Goal: Transaction & Acquisition: Purchase product/service

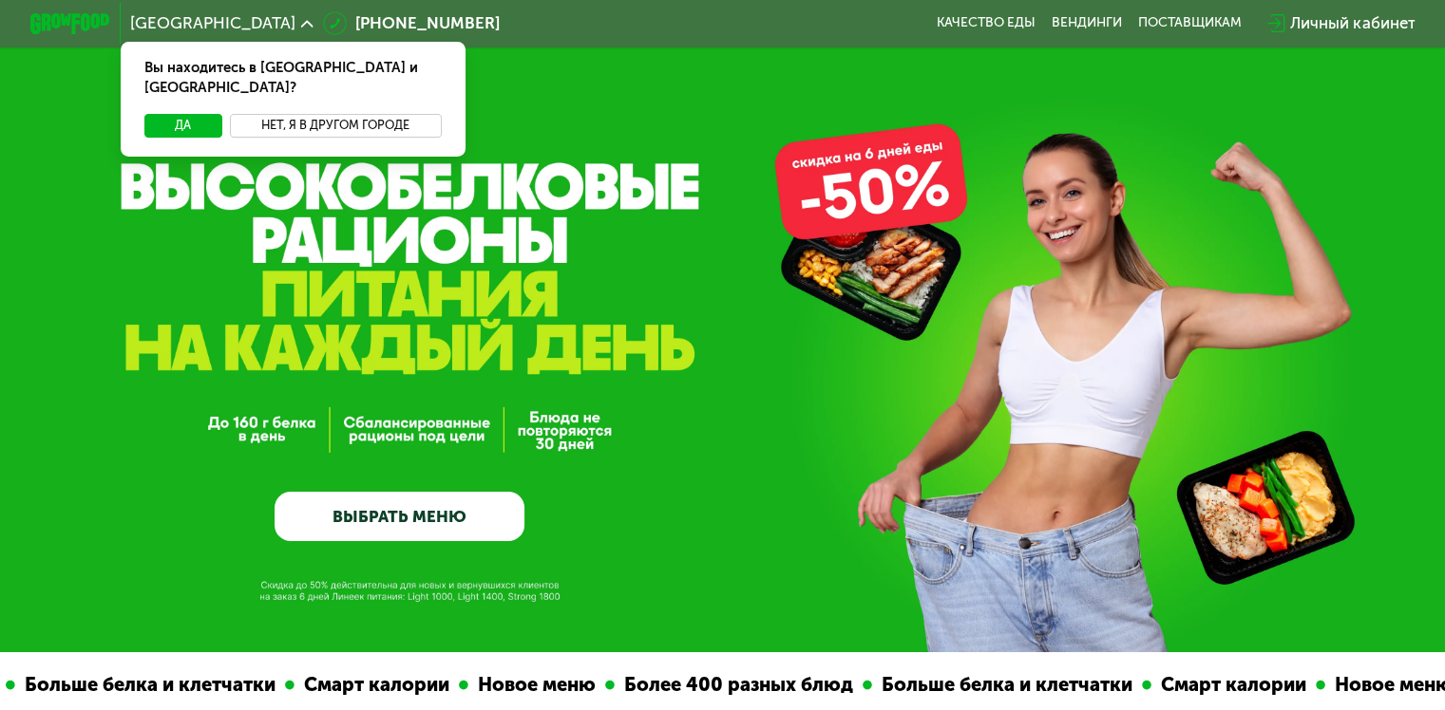
click at [290, 114] on button "Нет, я в другом городе" at bounding box center [336, 126] width 212 height 24
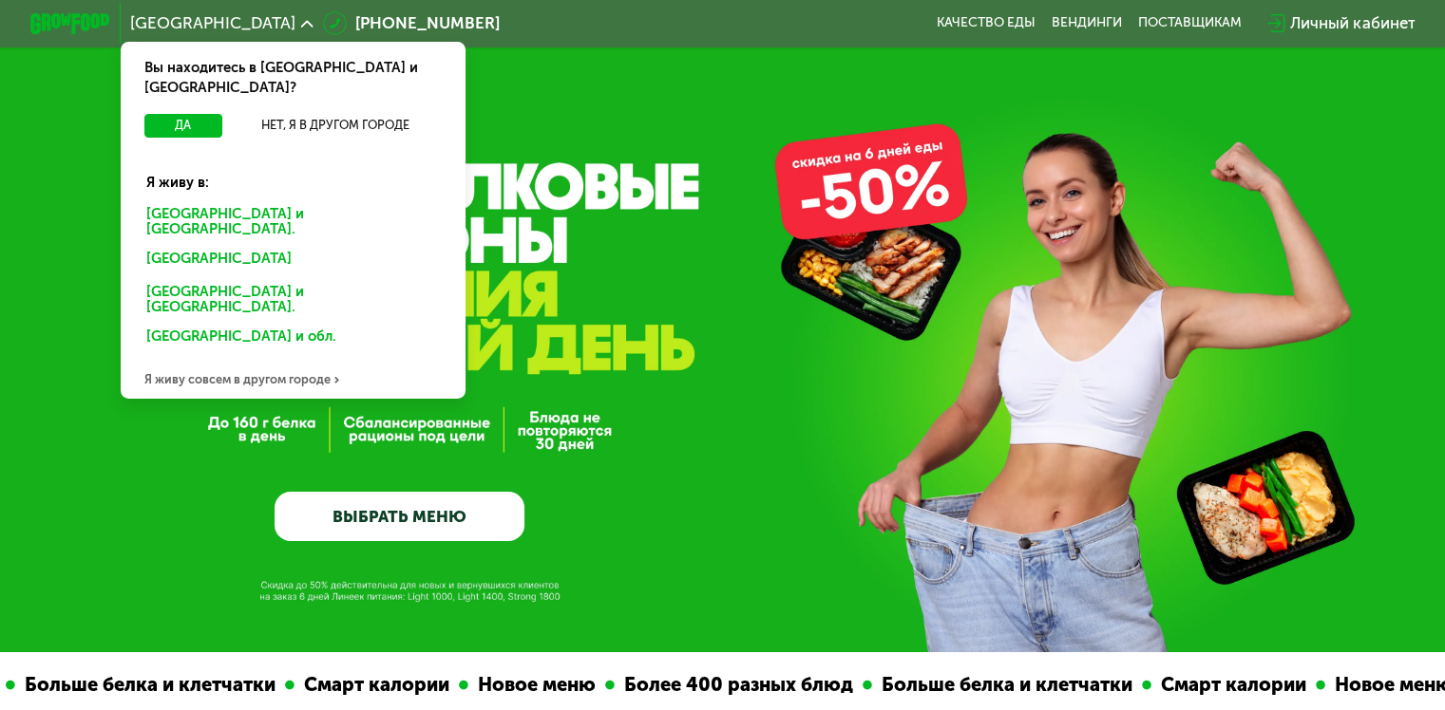
click at [236, 201] on div "[GEOGRAPHIC_DATA] и [GEOGRAPHIC_DATA]." at bounding box center [292, 222] width 321 height 42
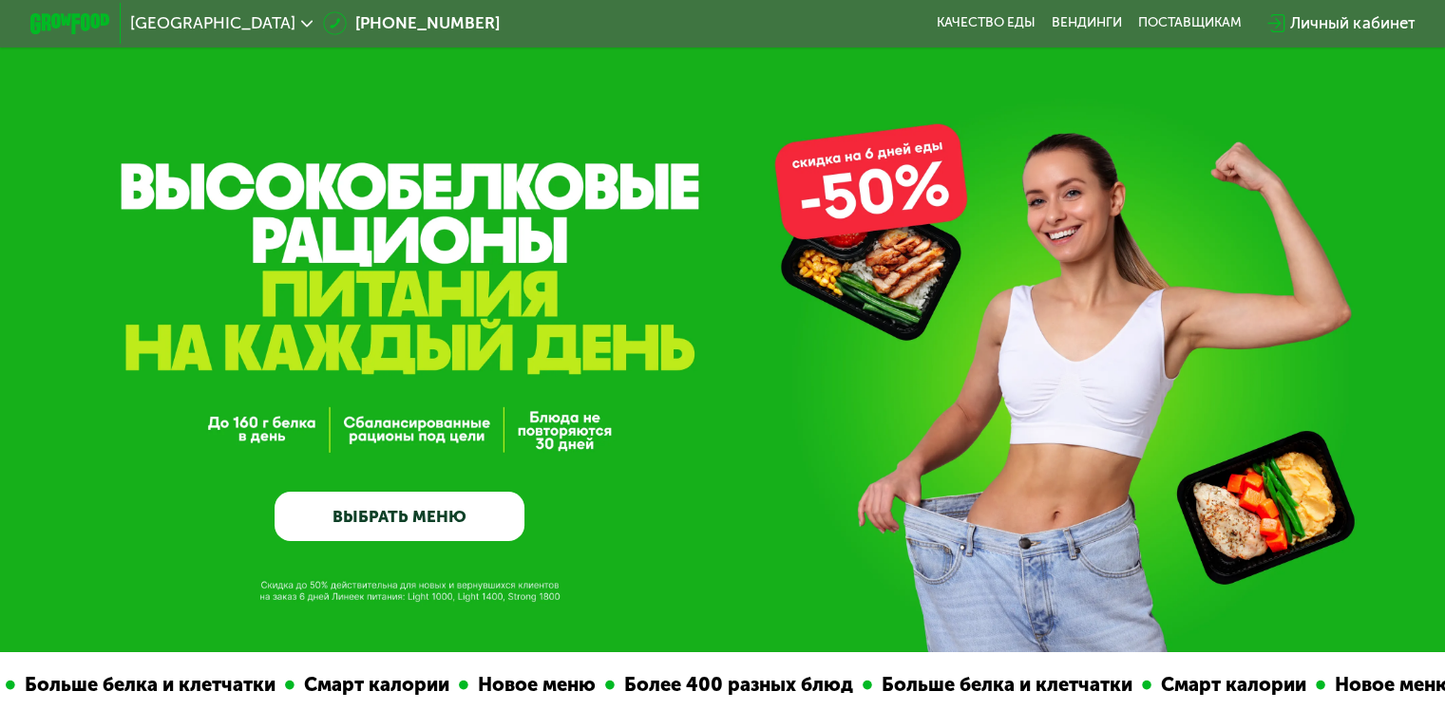
click at [438, 530] on link "ВЫБРАТЬ МЕНЮ" at bounding box center [399, 517] width 250 height 50
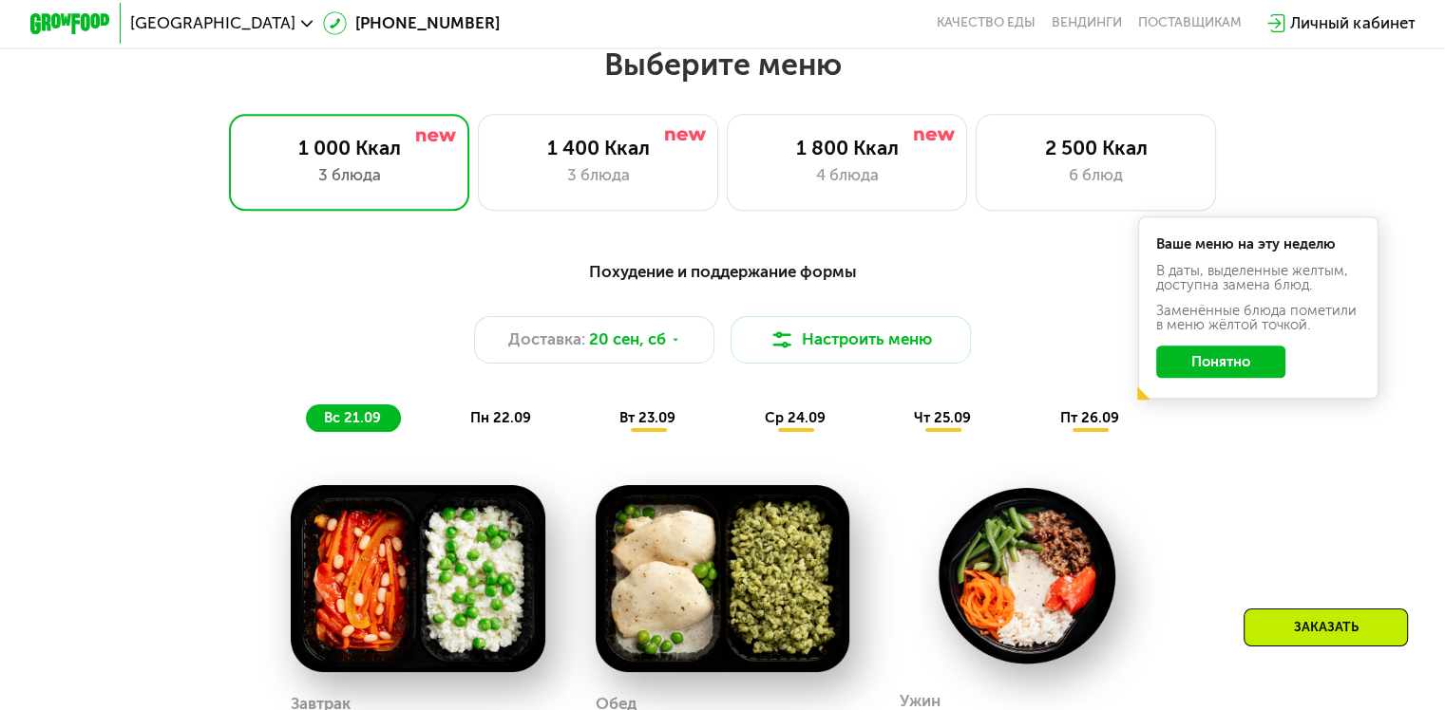
scroll to position [1276, 0]
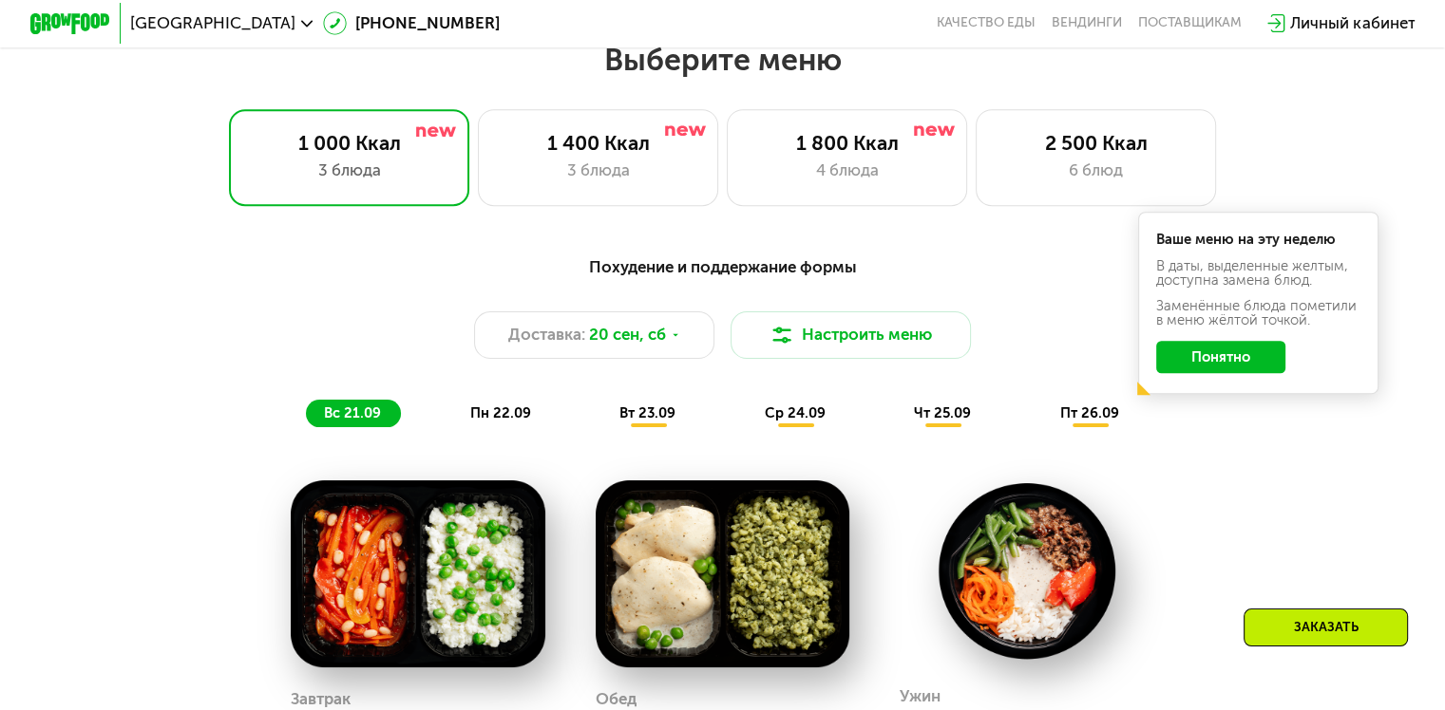
click at [1206, 368] on button "Понятно" at bounding box center [1220, 357] width 129 height 32
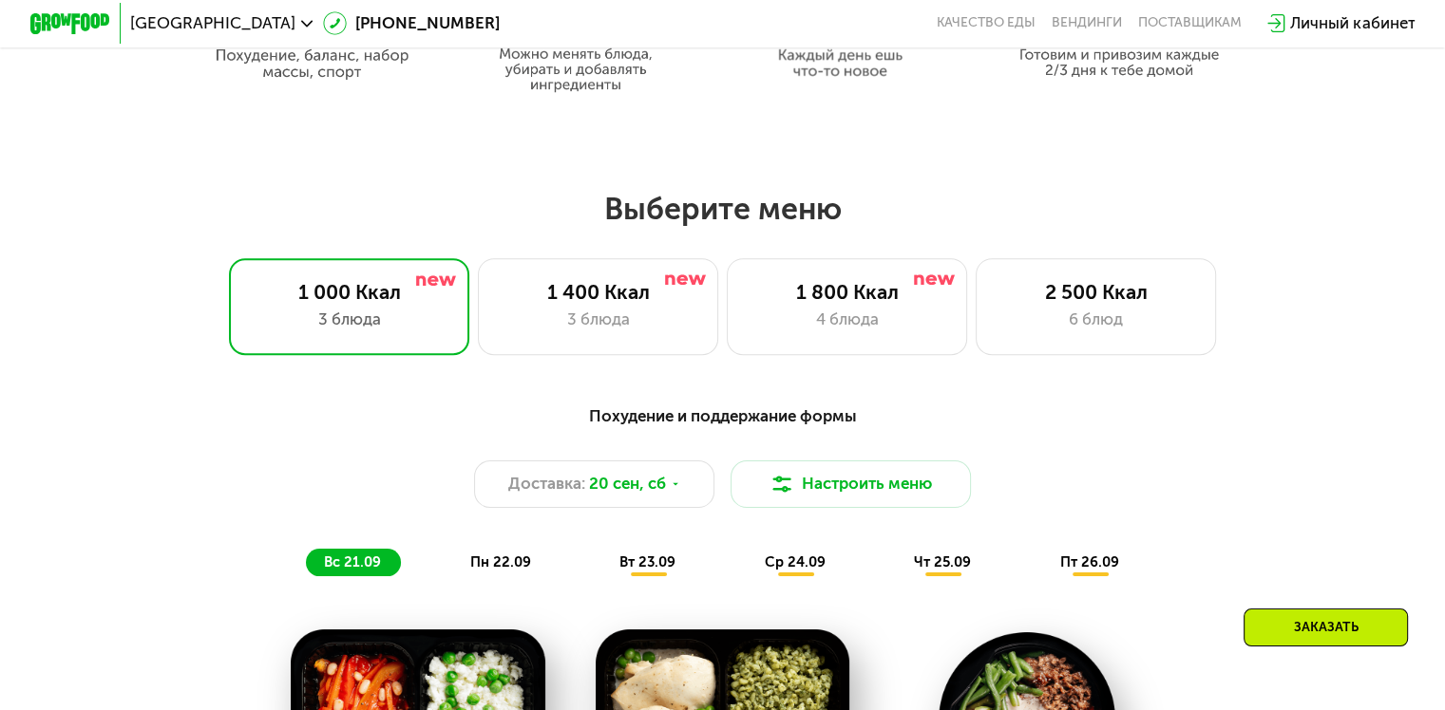
scroll to position [1124, 0]
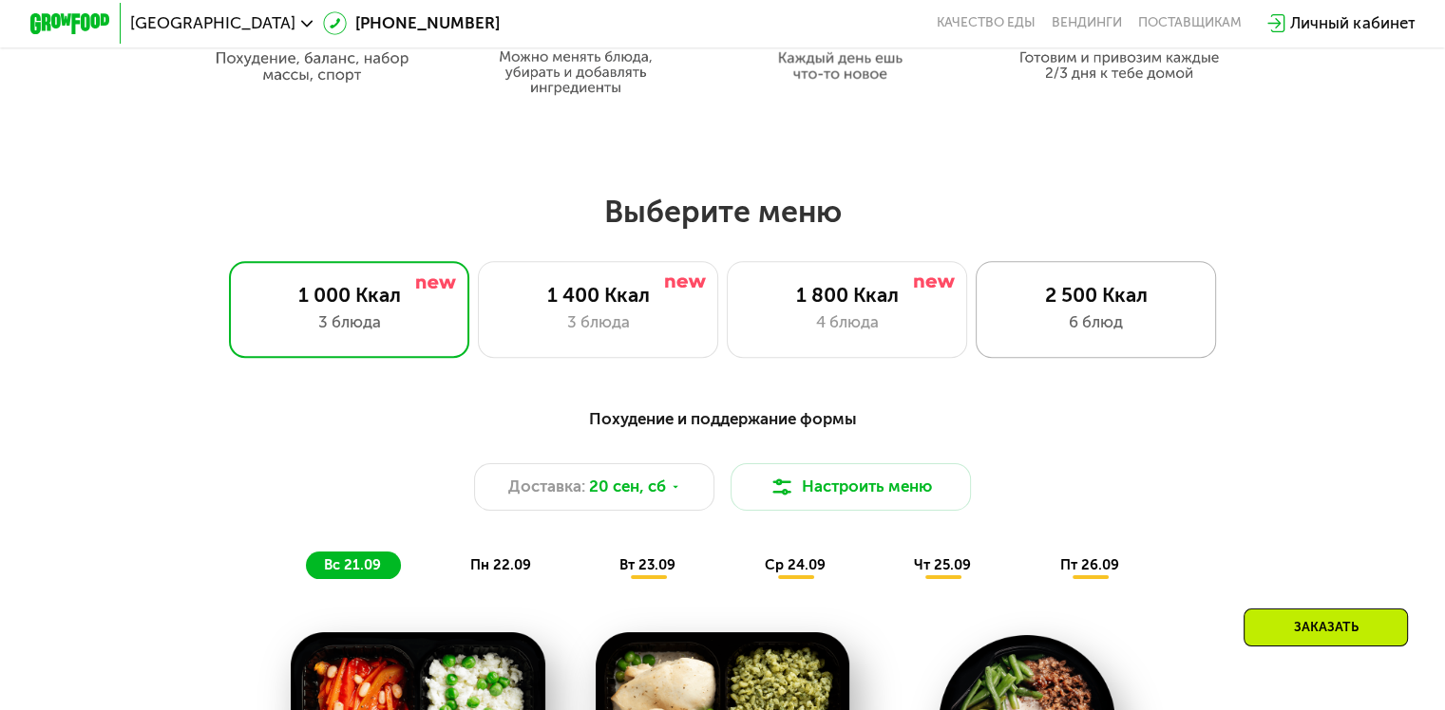
click at [1146, 293] on div "2 500 Ккал" at bounding box center [1095, 295] width 198 height 24
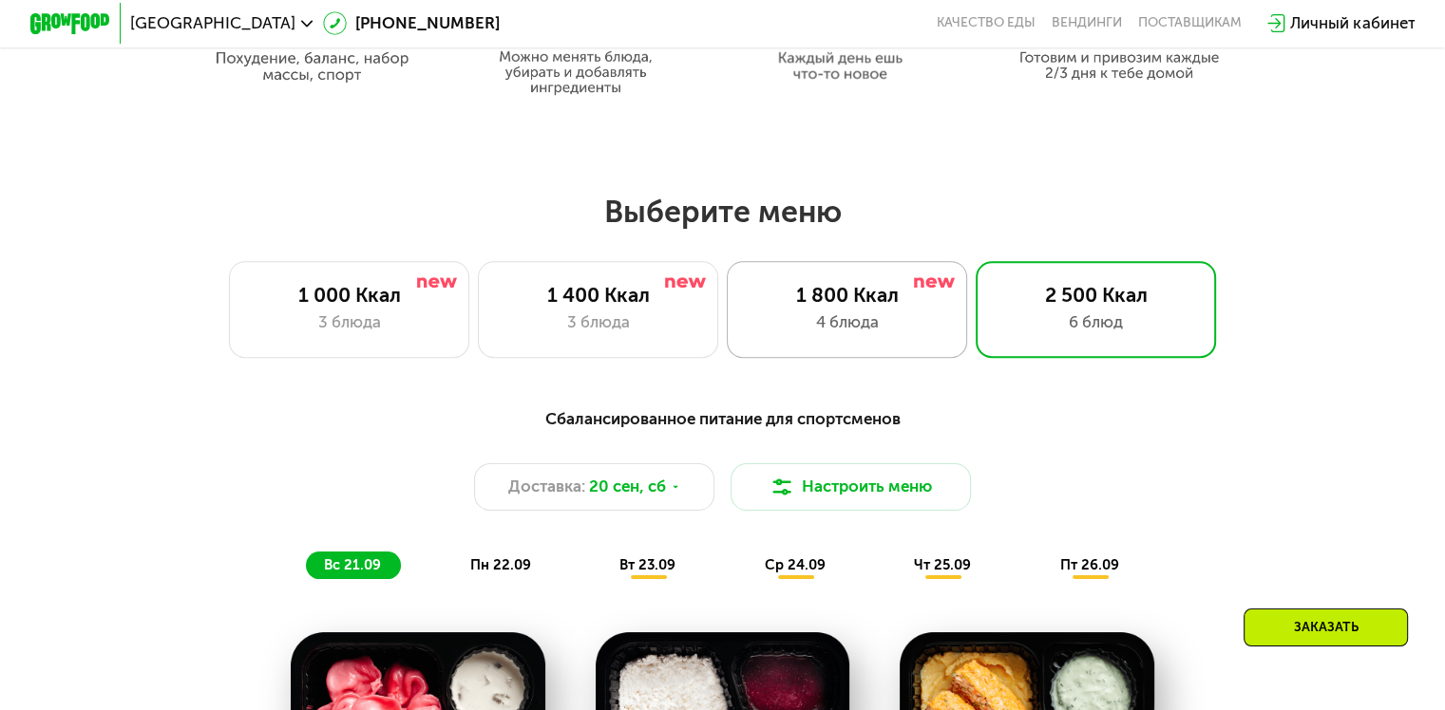
click at [922, 305] on div "1 800 Ккал" at bounding box center [846, 295] width 198 height 24
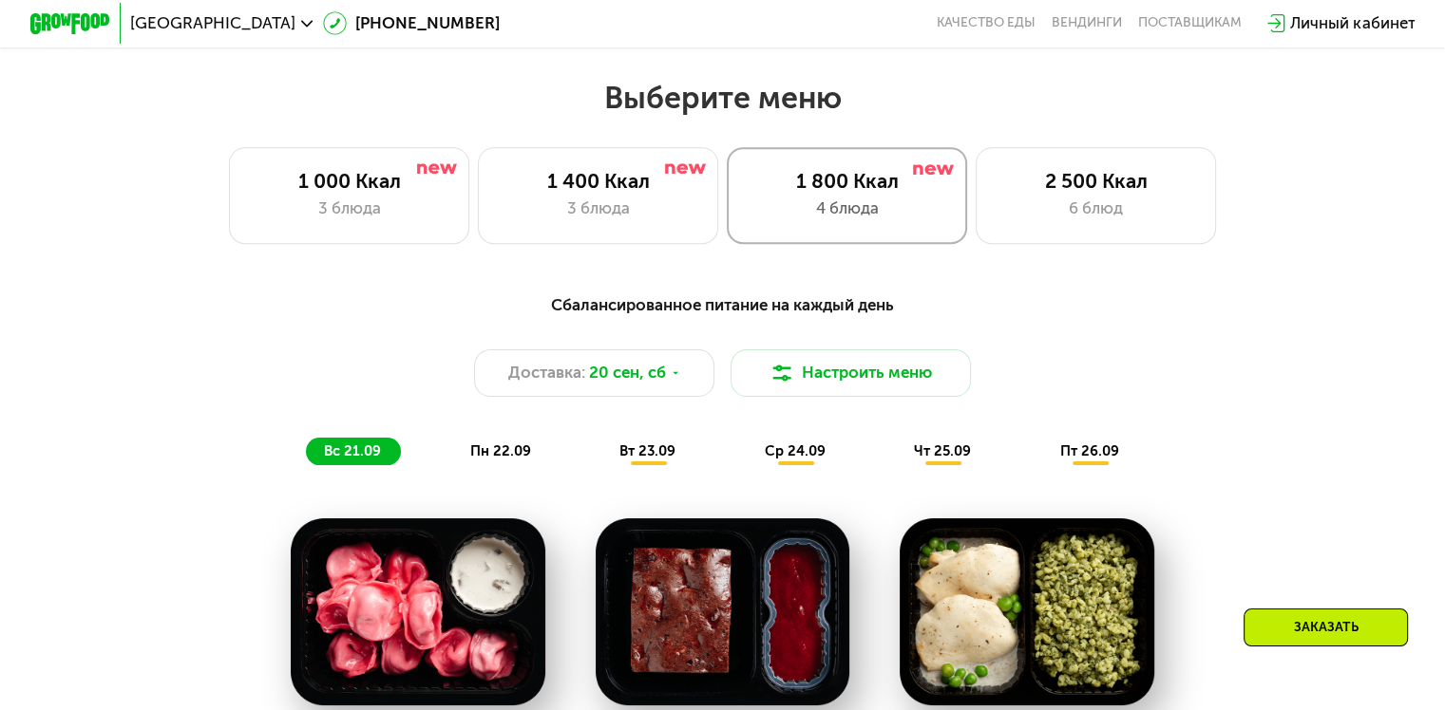
scroll to position [1276, 0]
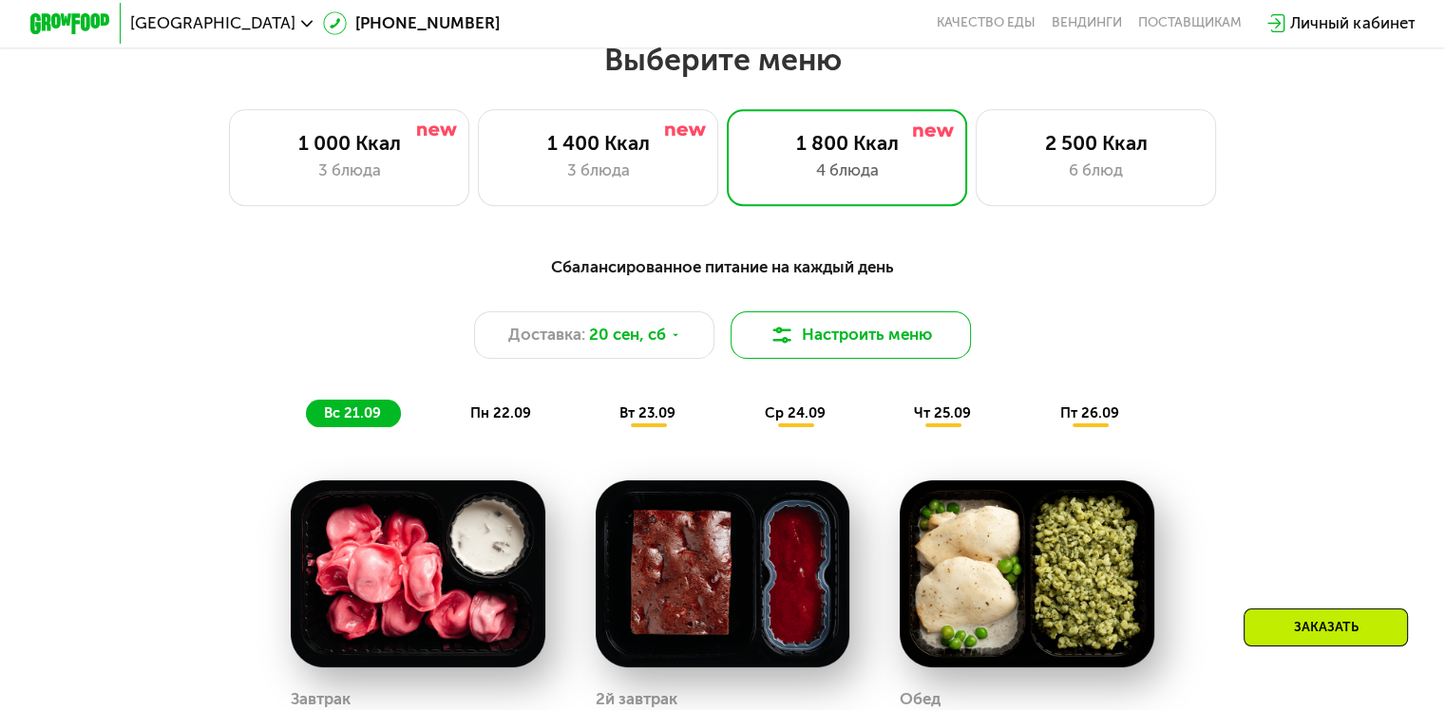
click at [843, 344] on button "Настроить меню" at bounding box center [850, 336] width 241 height 48
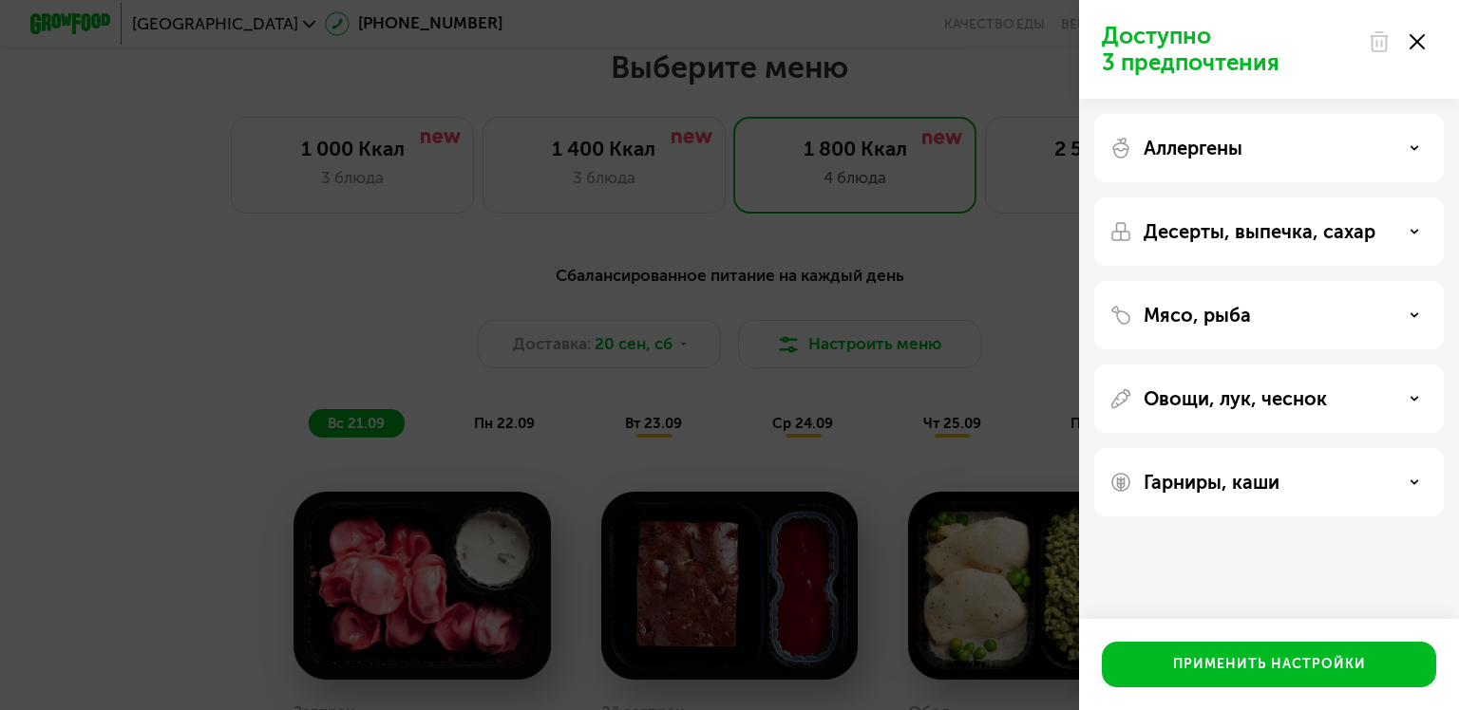
click at [1406, 29] on div at bounding box center [1396, 42] width 80 height 38
click at [1415, 39] on use at bounding box center [1416, 41] width 15 height 15
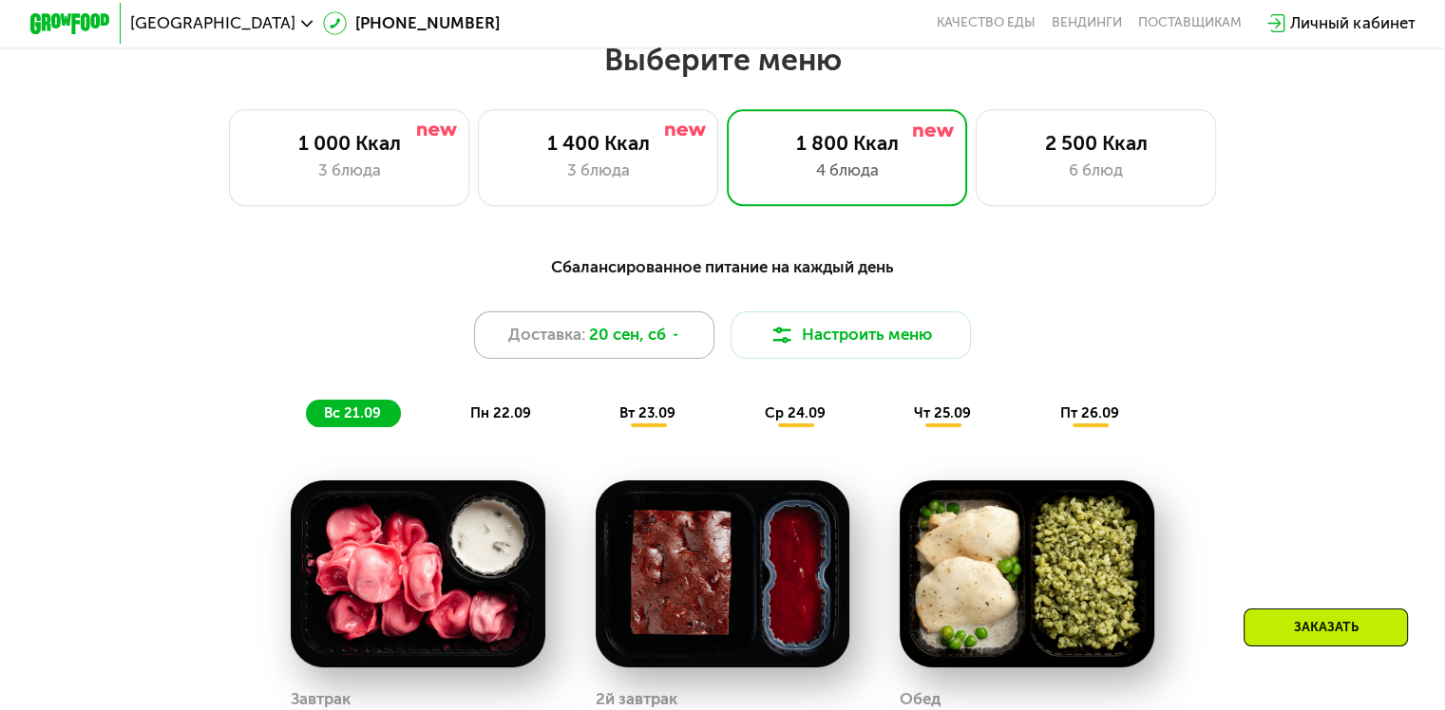
click at [646, 338] on span "20 сен, сб" at bounding box center [627, 335] width 77 height 24
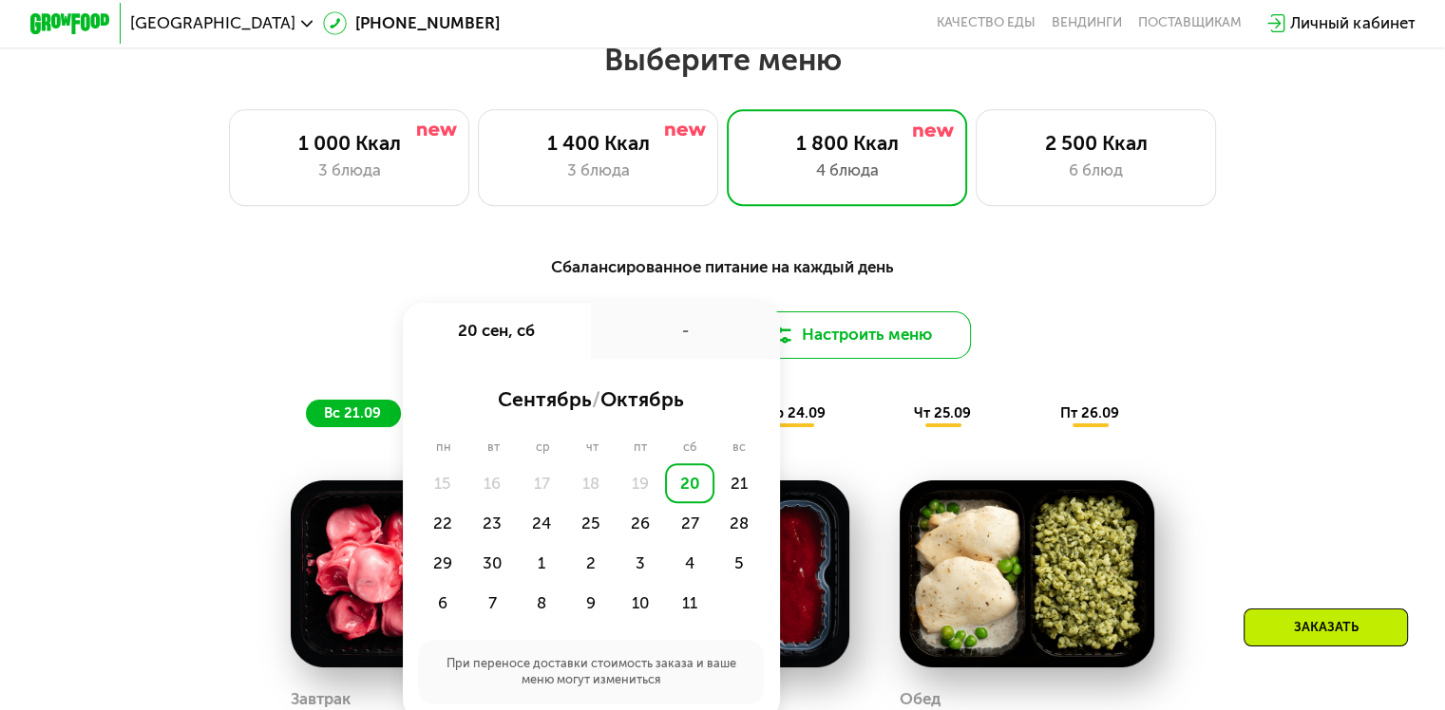
click at [902, 351] on button "Настроить меню" at bounding box center [850, 336] width 241 height 48
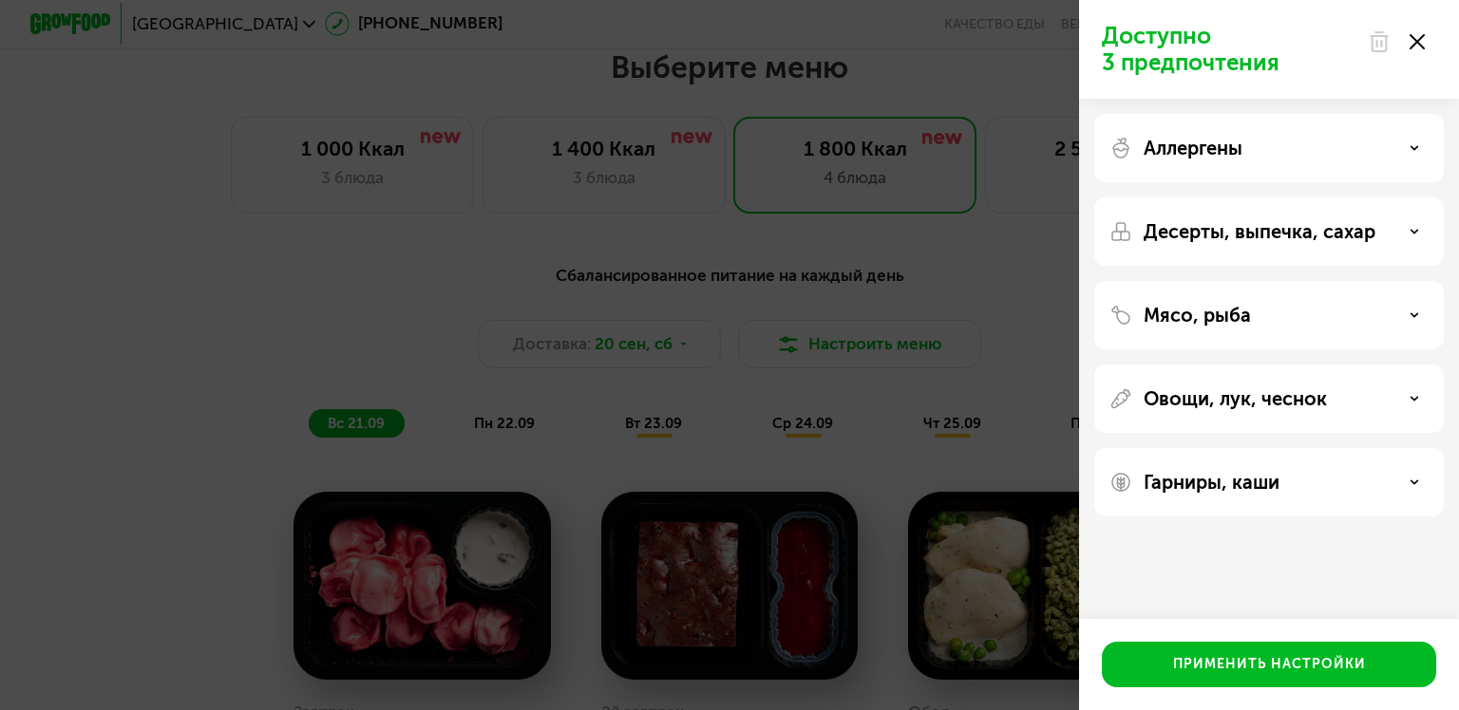
click at [1421, 47] on icon at bounding box center [1416, 41] width 15 height 15
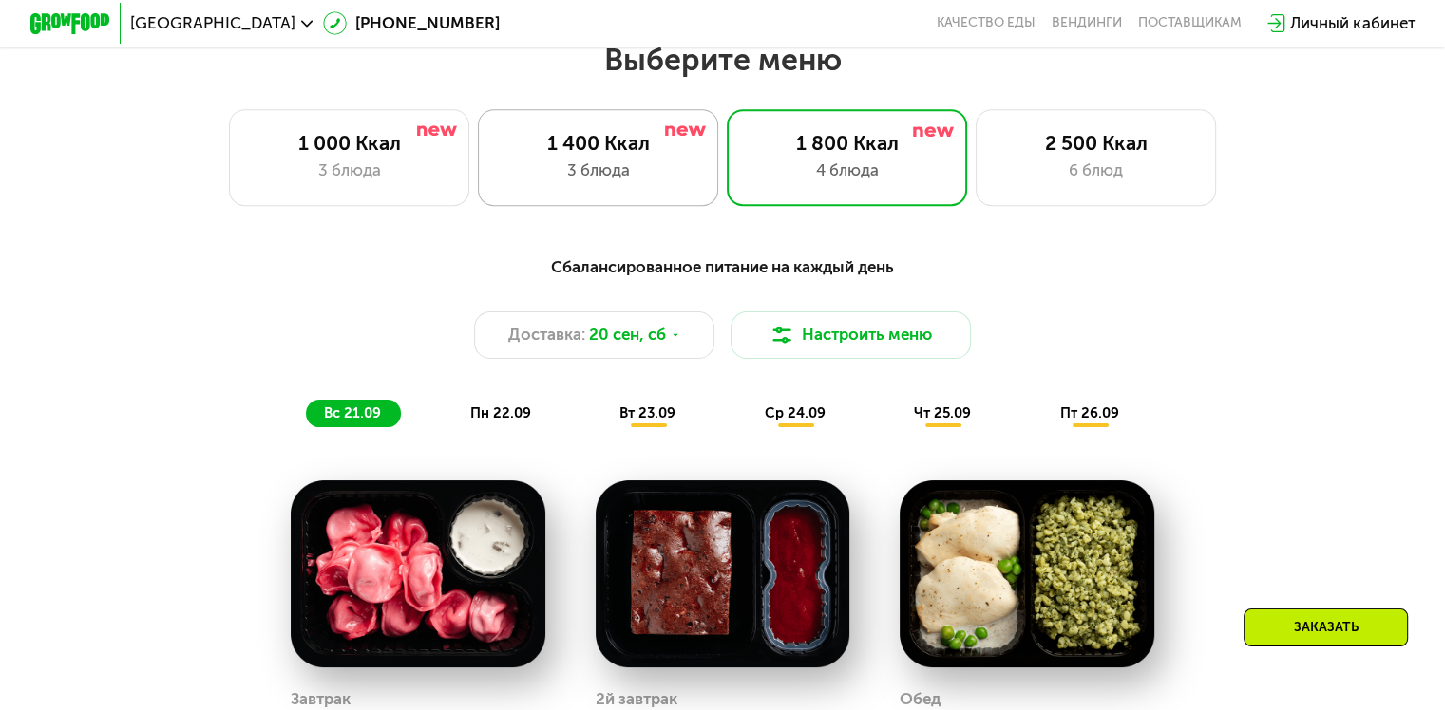
click at [618, 155] on div "1 400 Ккал" at bounding box center [598, 143] width 198 height 24
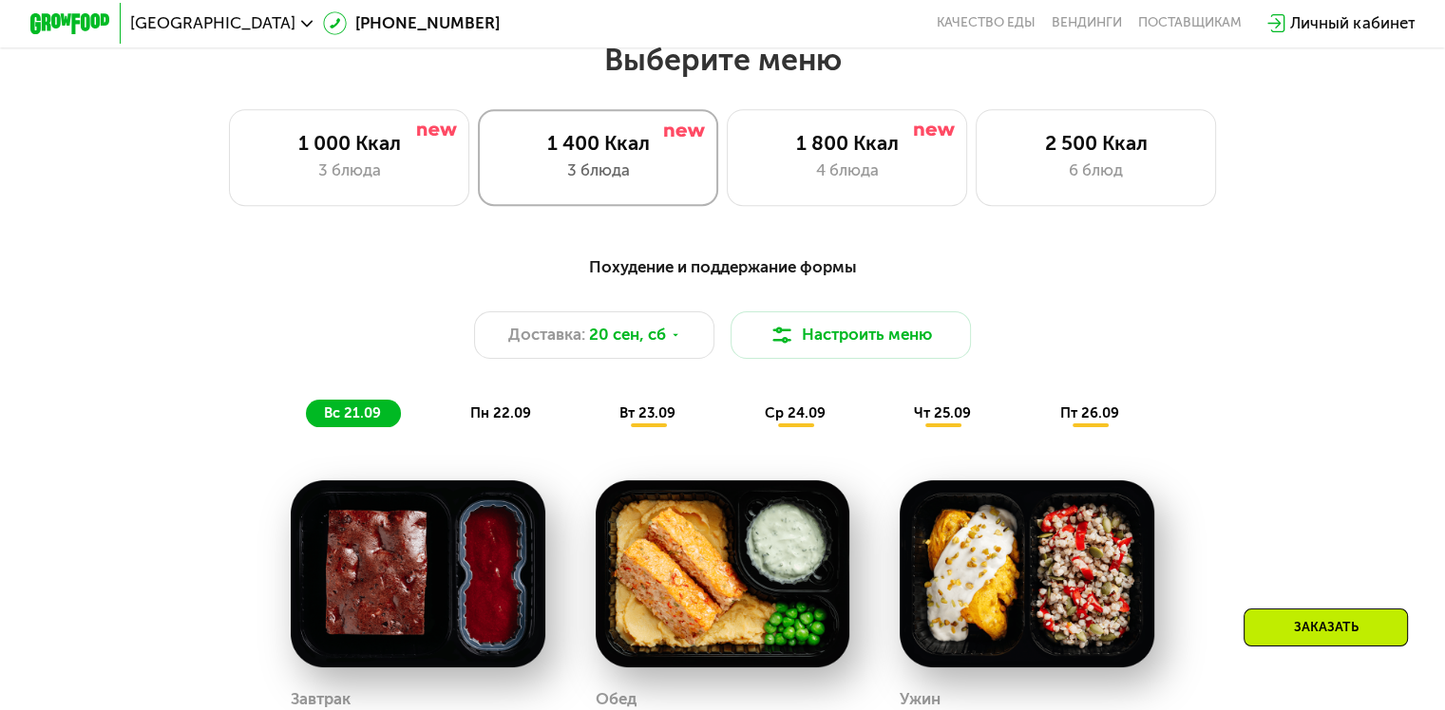
scroll to position [1200, 0]
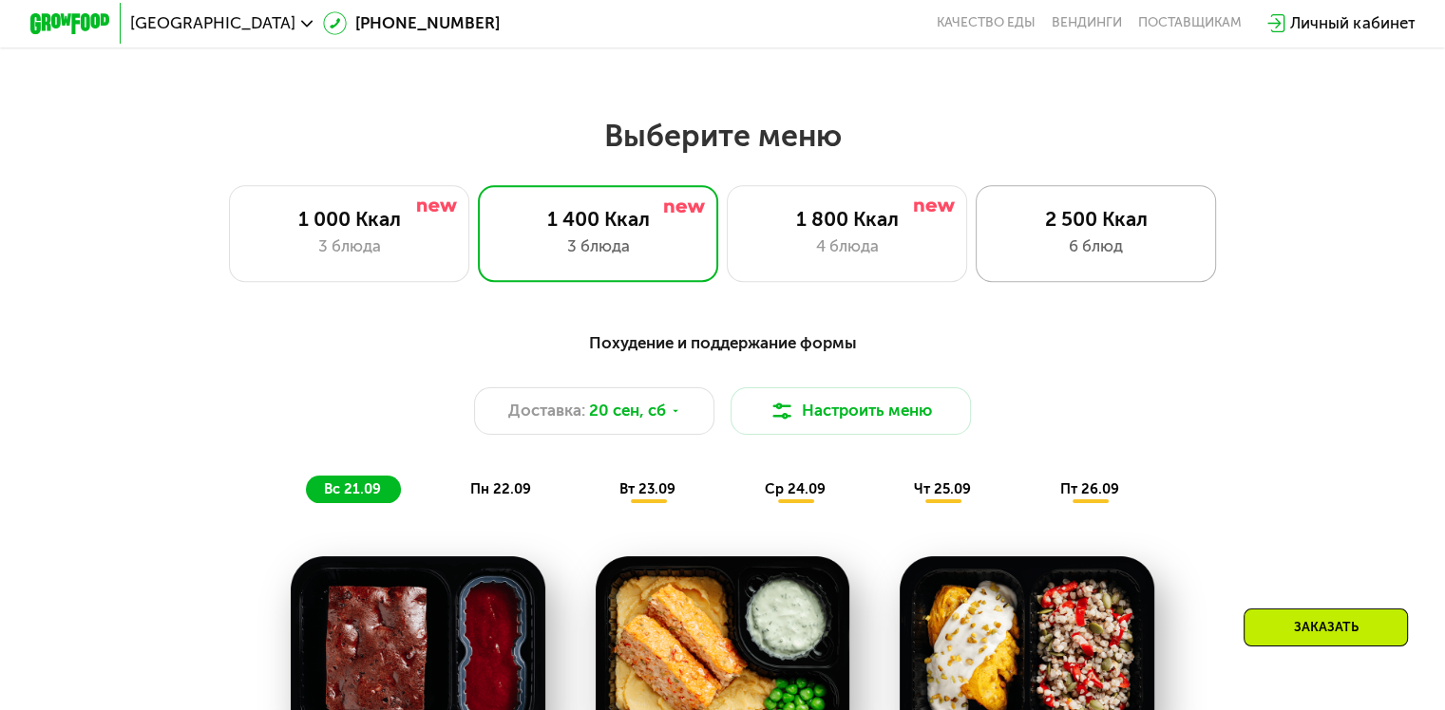
click at [1102, 251] on div "6 блюд" at bounding box center [1095, 247] width 198 height 24
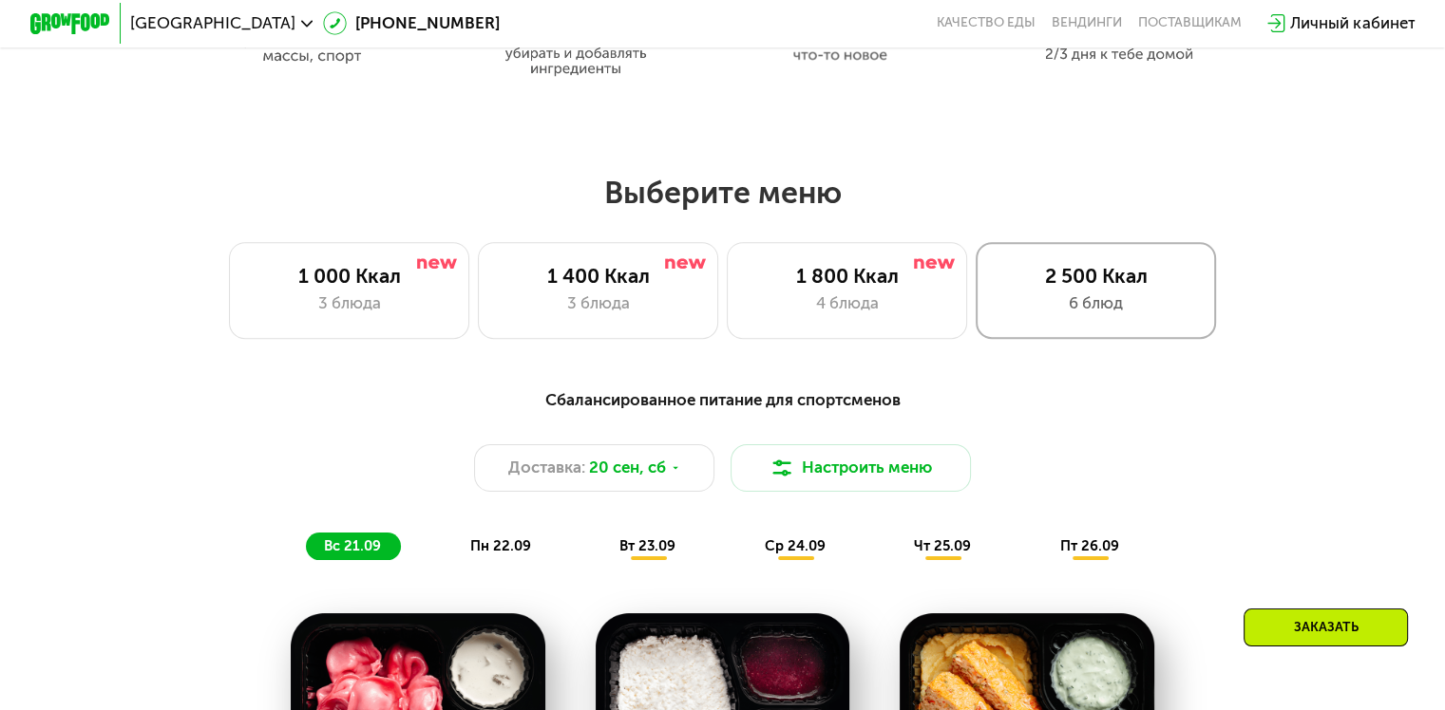
scroll to position [1124, 0]
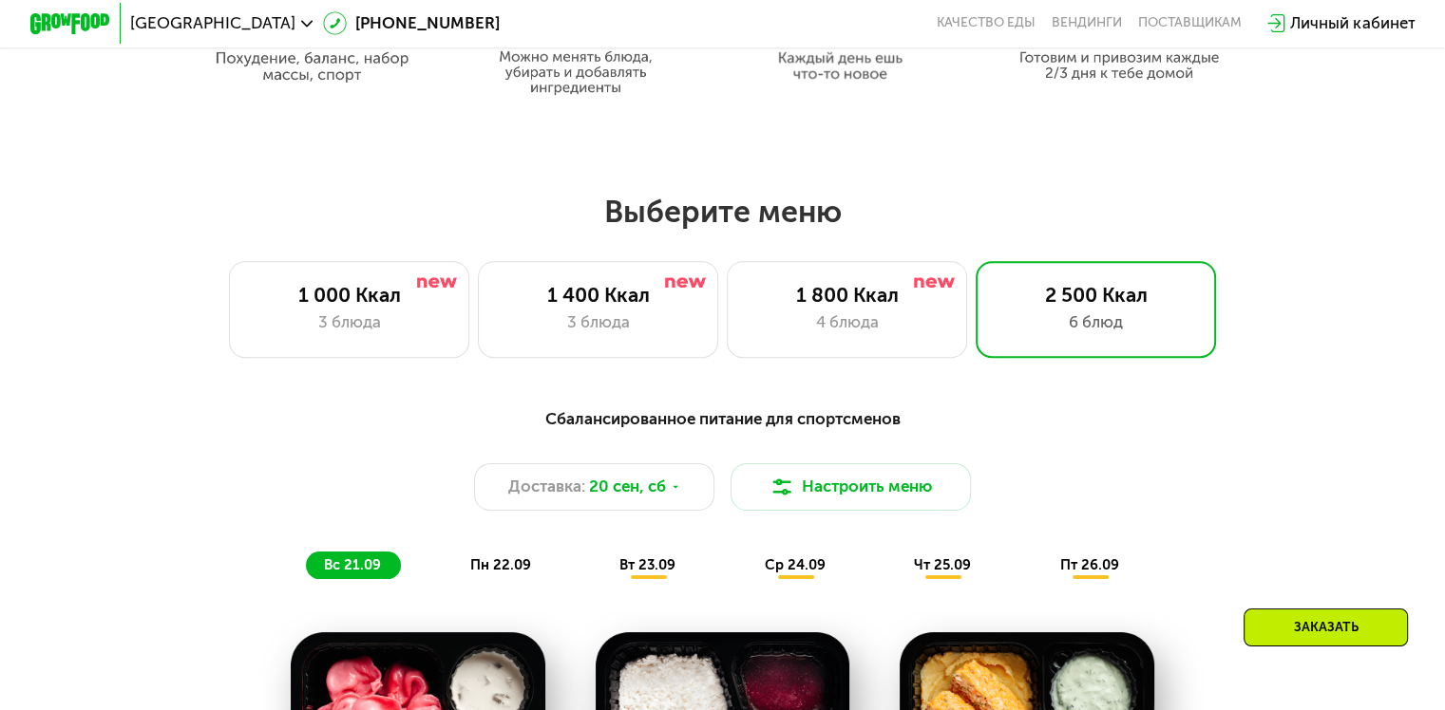
click at [484, 580] on div "пн 22.09" at bounding box center [501, 566] width 99 height 28
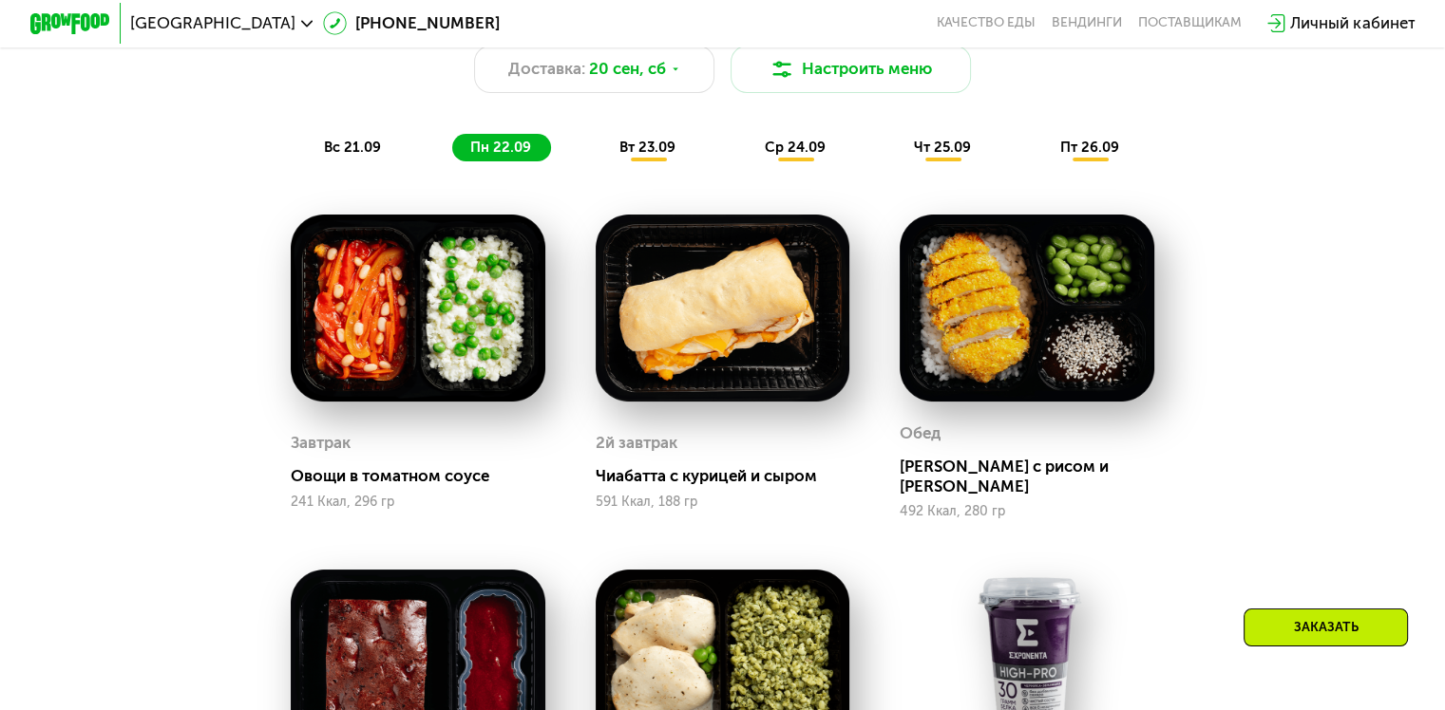
scroll to position [1504, 0]
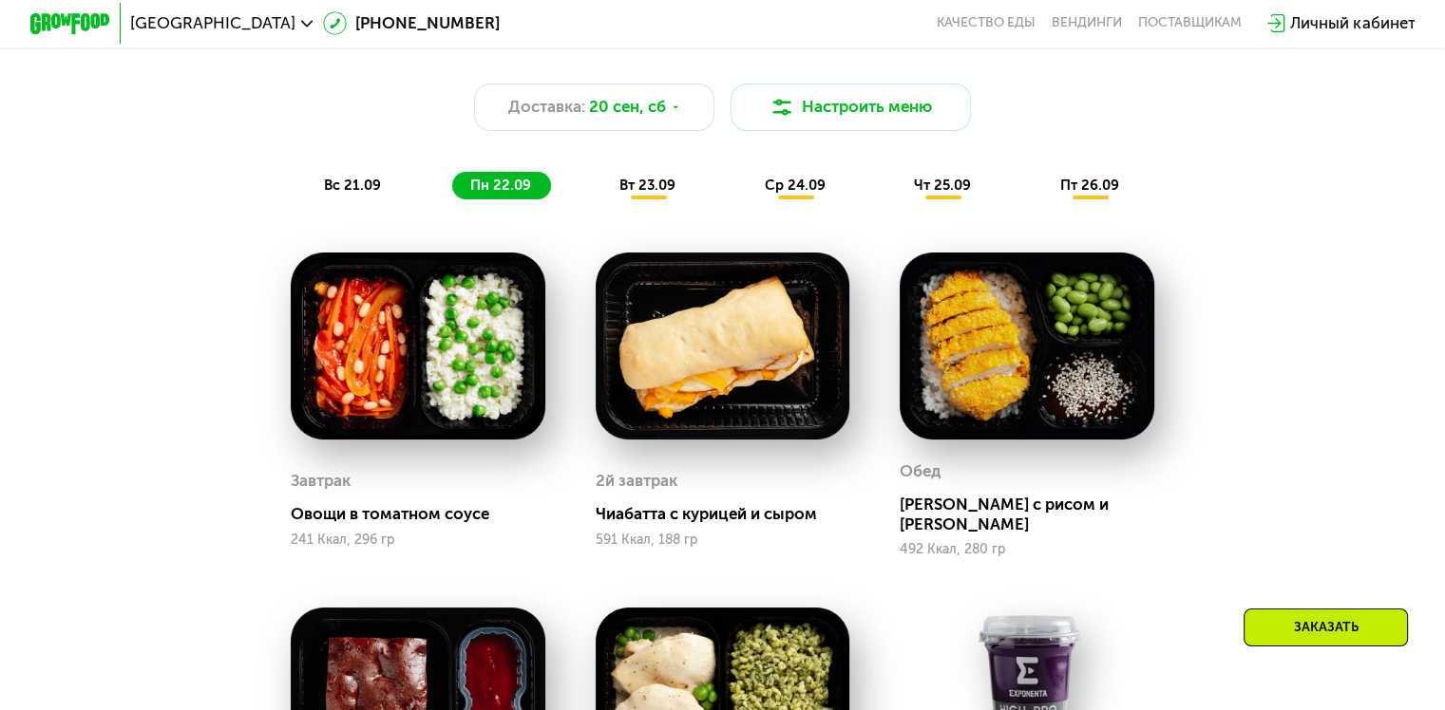
click at [362, 194] on span "вс 21.09" at bounding box center [352, 185] width 57 height 17
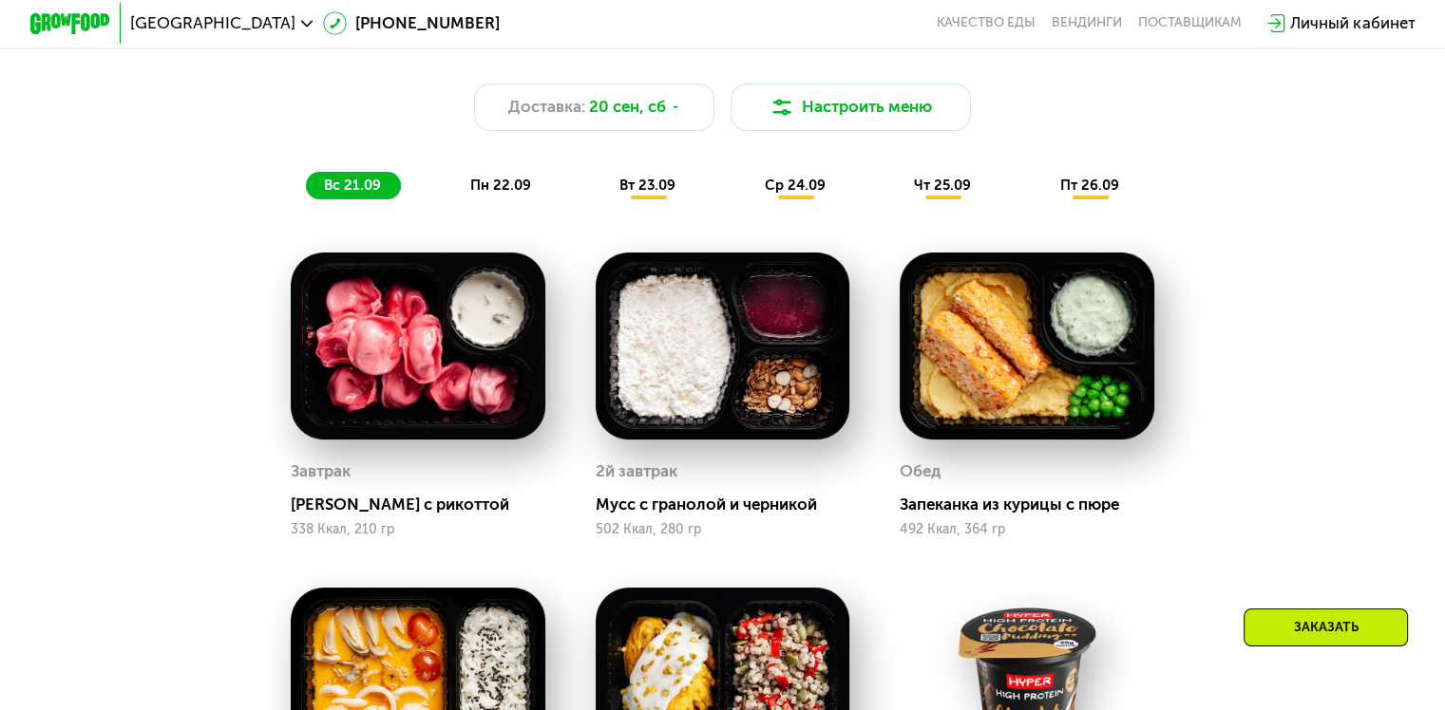
click at [1314, 636] on div "Заказать" at bounding box center [1325, 628] width 164 height 38
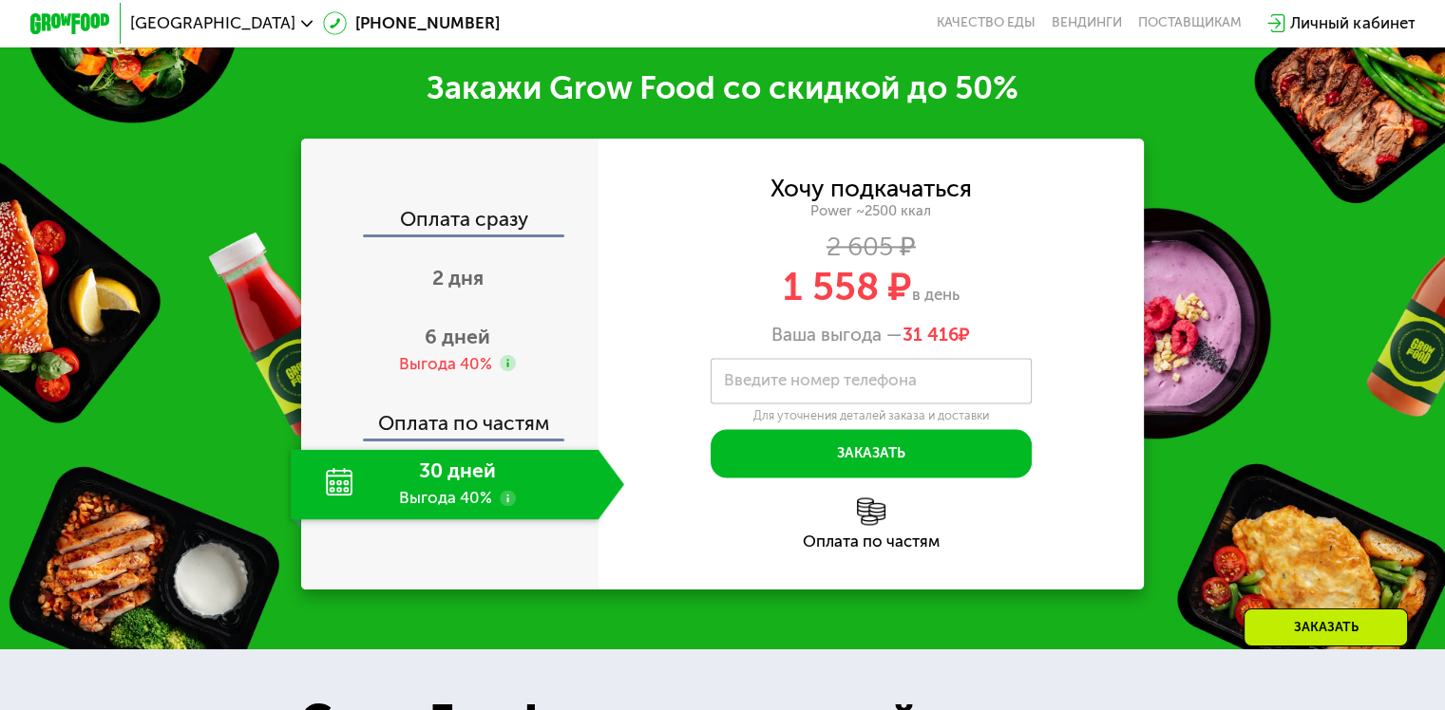
scroll to position [2720, 0]
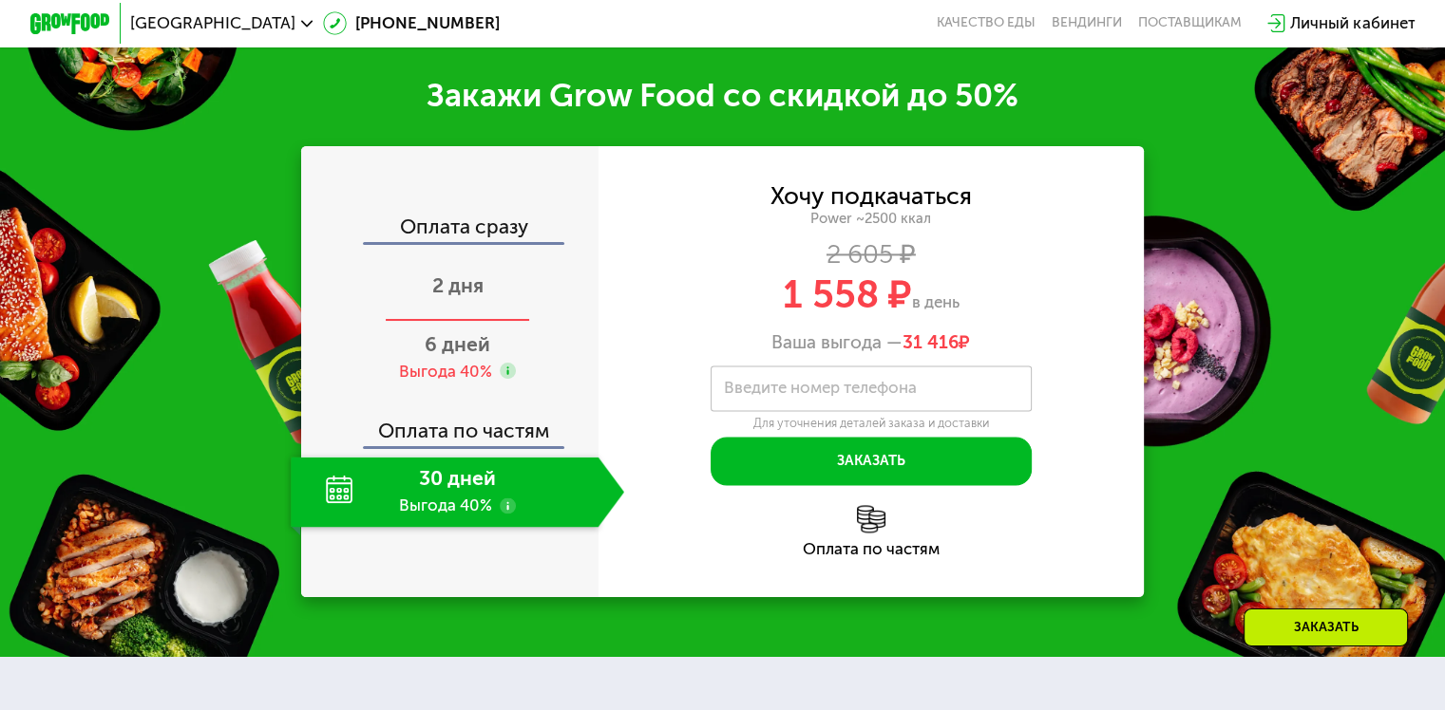
click at [454, 297] on span "2 дня" at bounding box center [457, 286] width 51 height 24
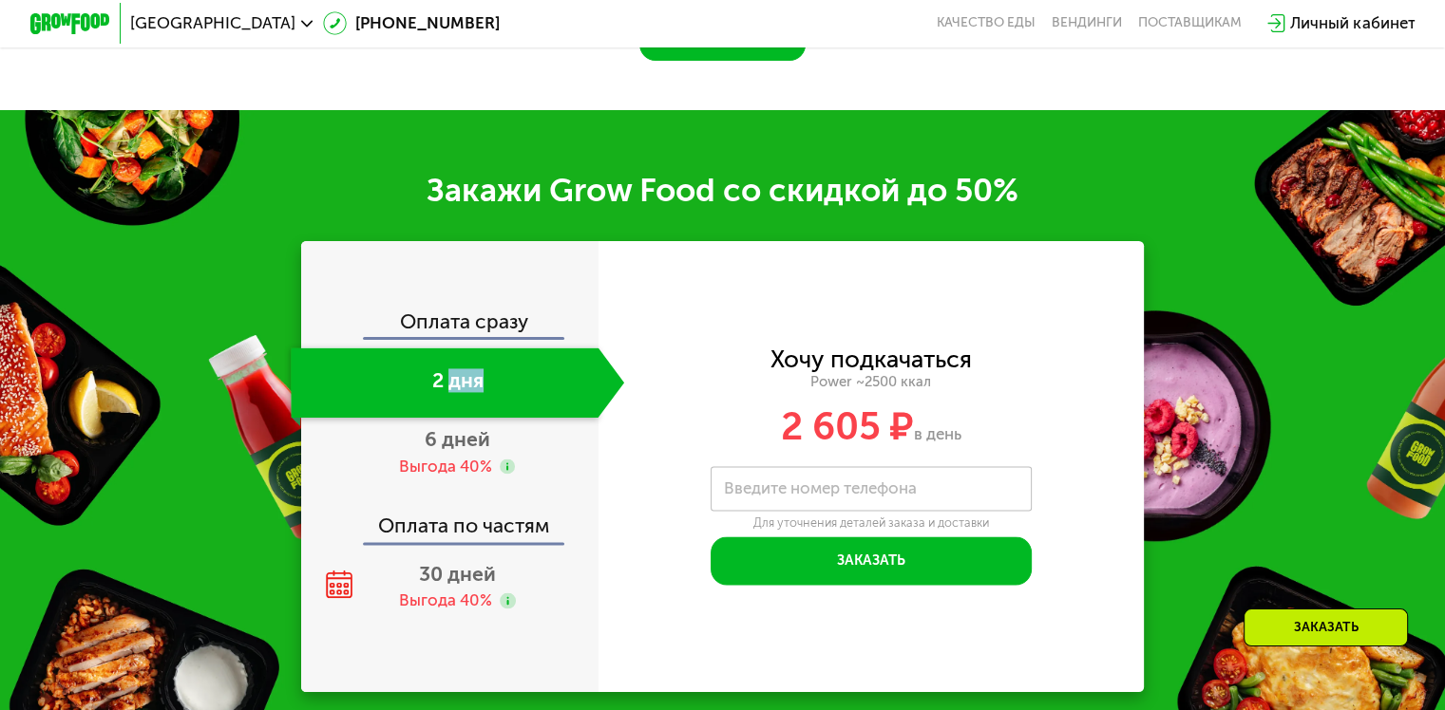
scroll to position [2799, 0]
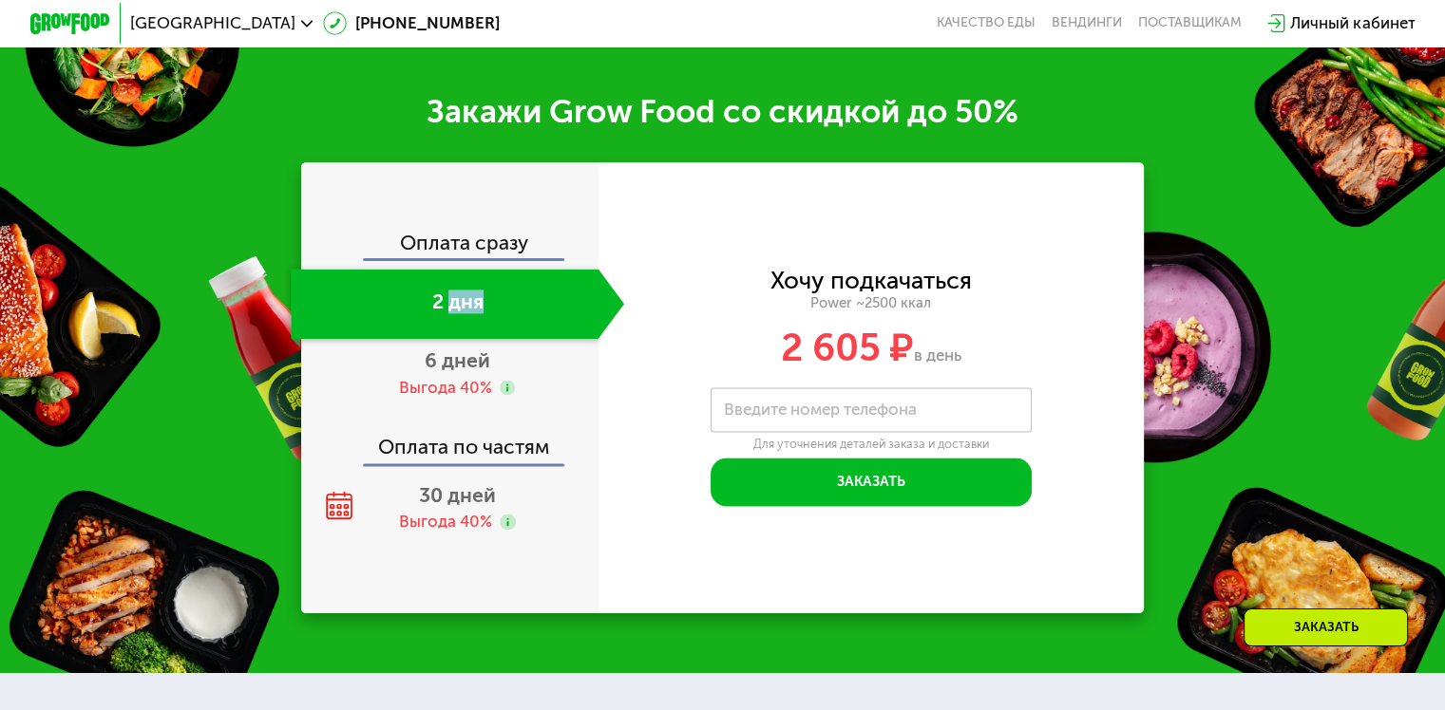
click at [454, 327] on div "2 дня" at bounding box center [444, 304] width 307 height 70
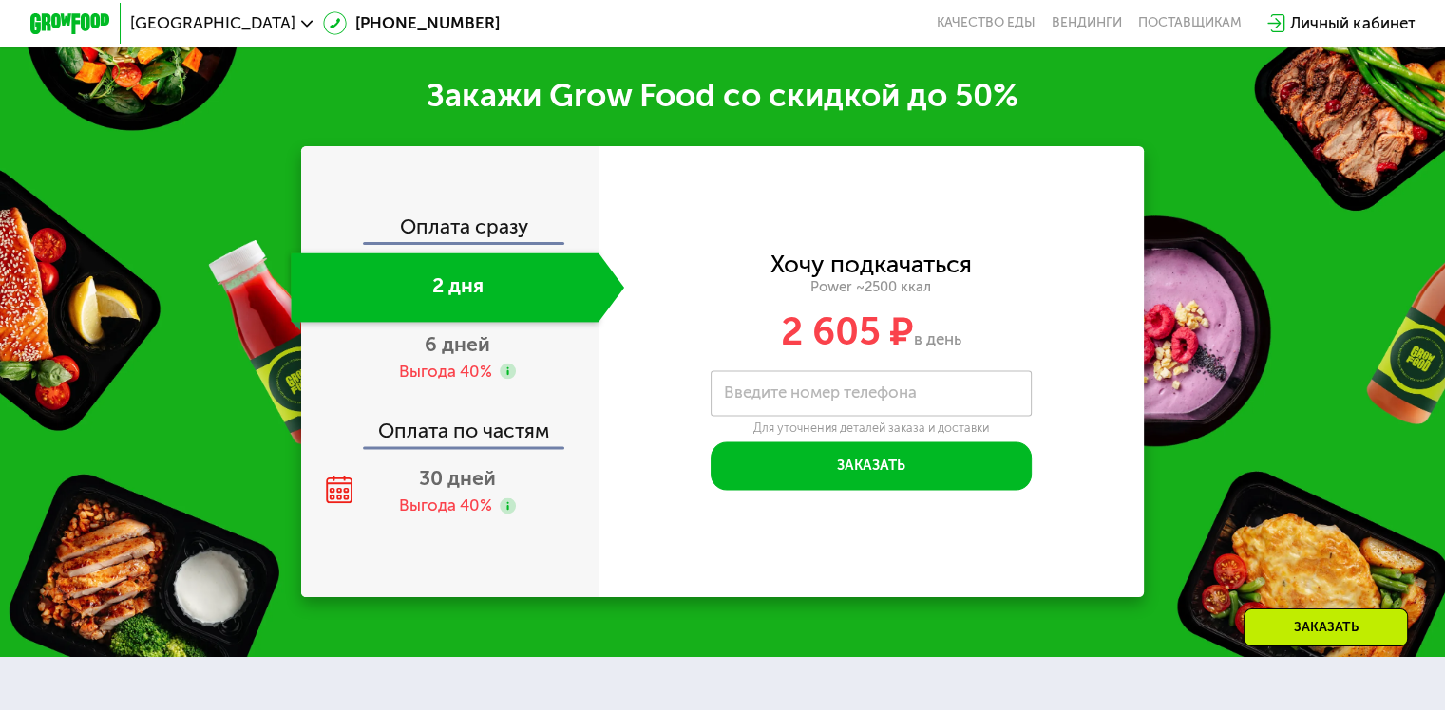
click at [430, 242] on div "Оплата сразу" at bounding box center [450, 230] width 295 height 26
click at [418, 251] on div "Оплата сразу 2 дня 6 дней Выгода 40% Оплата по частям 30 дней Выгода 40%" at bounding box center [449, 371] width 297 height 451
click at [438, 242] on div "Оплата сразу" at bounding box center [450, 230] width 295 height 26
click at [859, 399] on div "Хочу подкачаться Power ~2500 ккал 2 605 ₽ в день Введите свой номер телефона Вв…" at bounding box center [871, 372] width 546 height 236
